Goal: Task Accomplishment & Management: Manage account settings

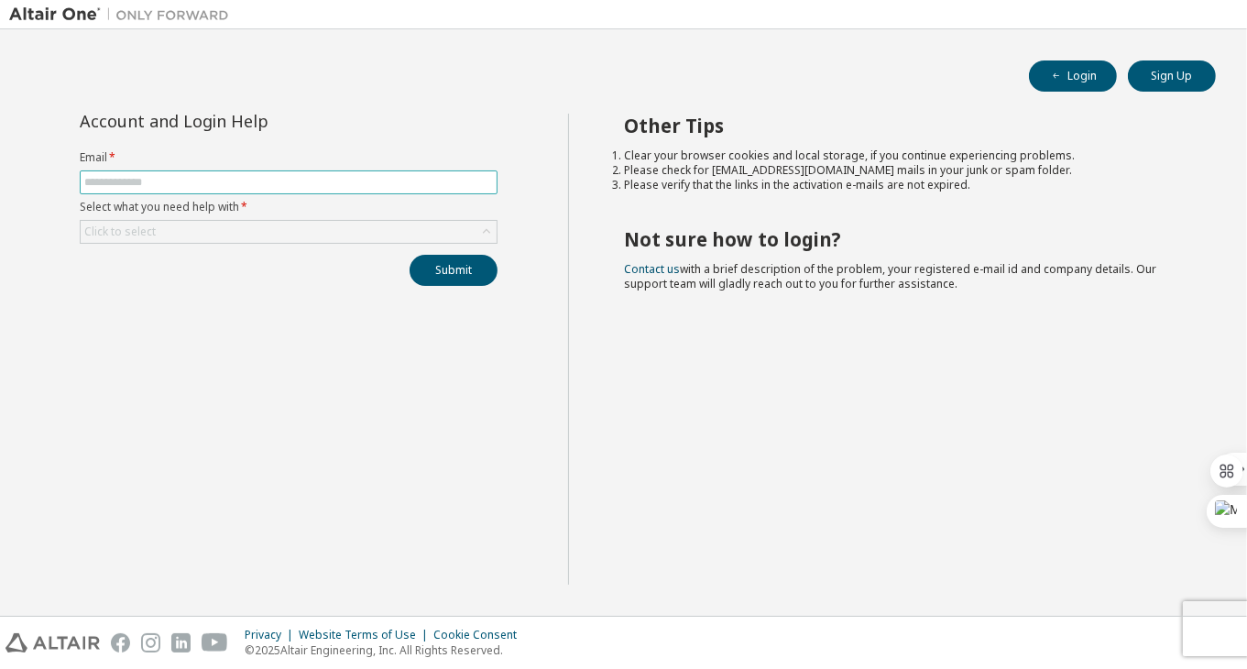
click at [210, 185] on input "text" at bounding box center [288, 182] width 409 height 15
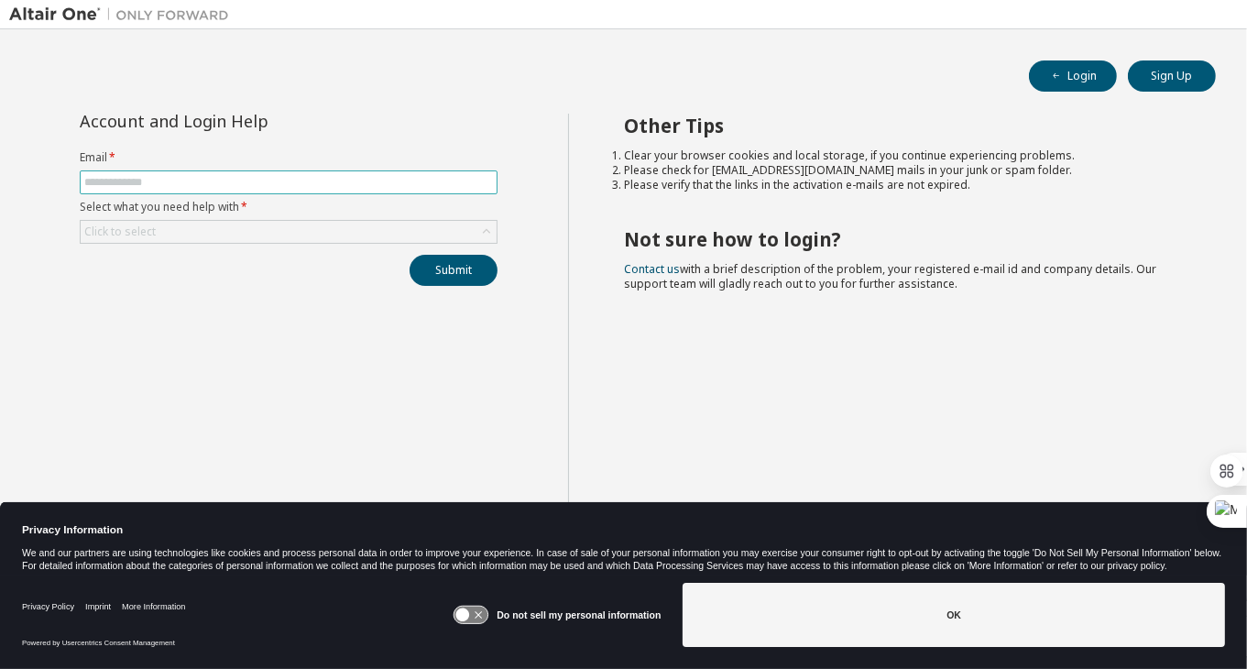
click at [141, 183] on input "text" at bounding box center [288, 182] width 409 height 15
type input "**********"
click at [491, 231] on icon at bounding box center [487, 232] width 18 height 18
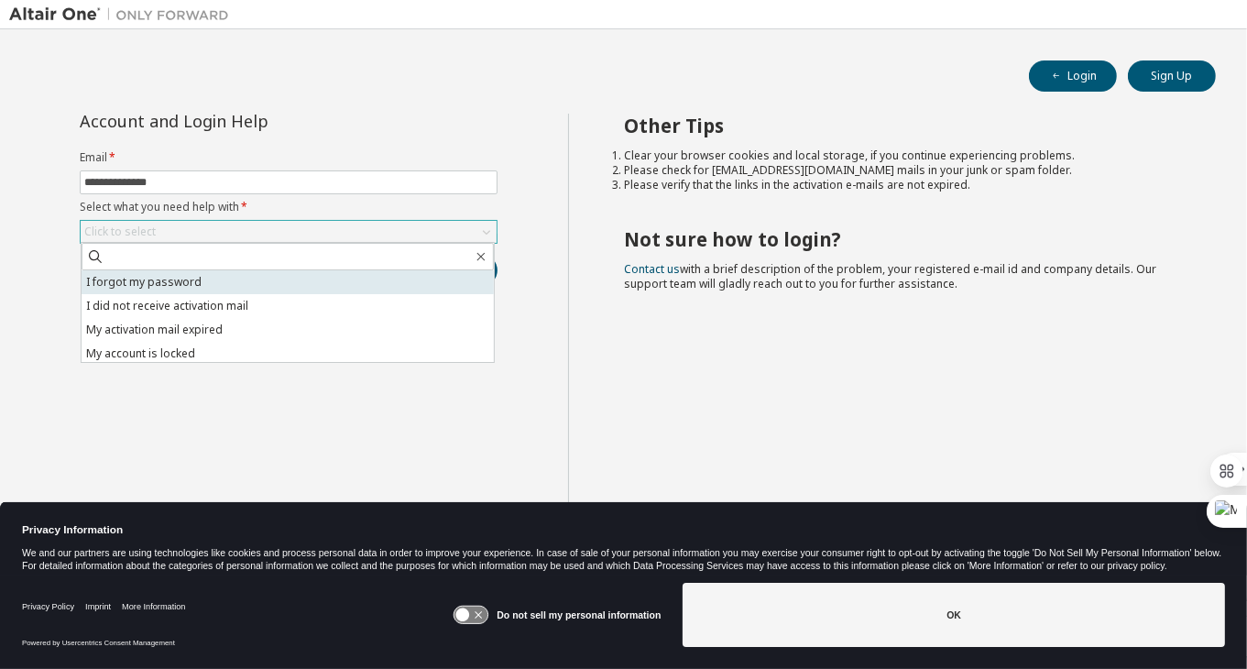
click at [229, 282] on li "I forgot my password" at bounding box center [288, 282] width 412 height 24
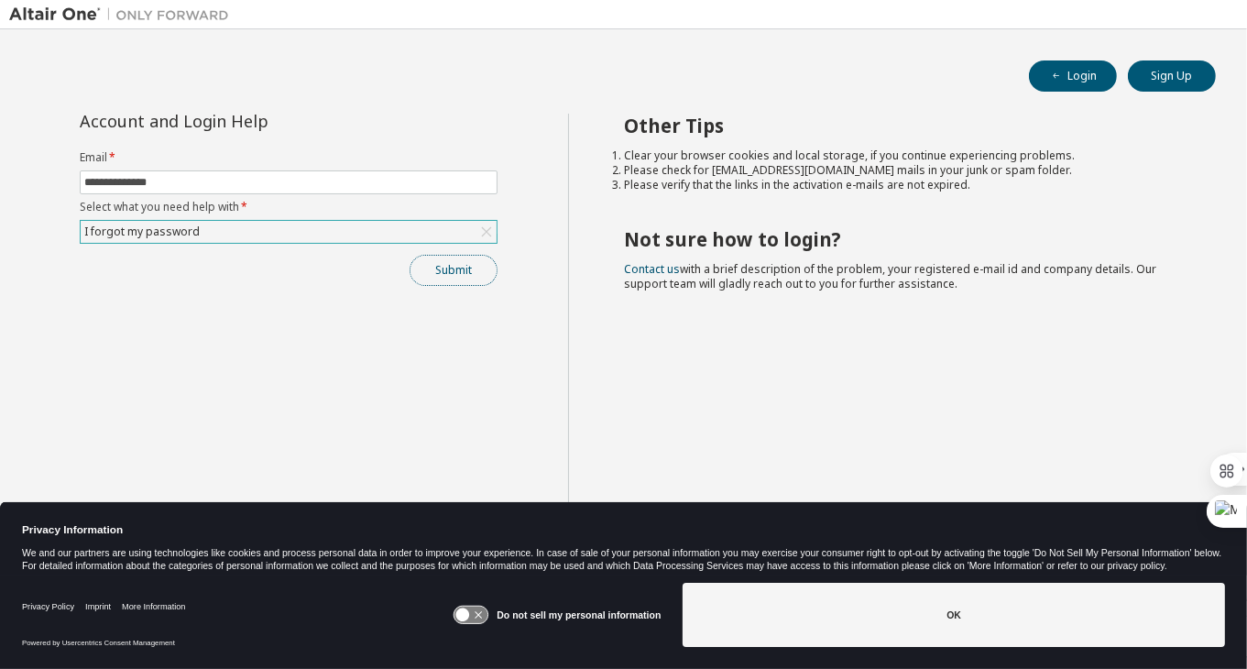
click at [425, 275] on button "Submit" at bounding box center [454, 270] width 88 height 31
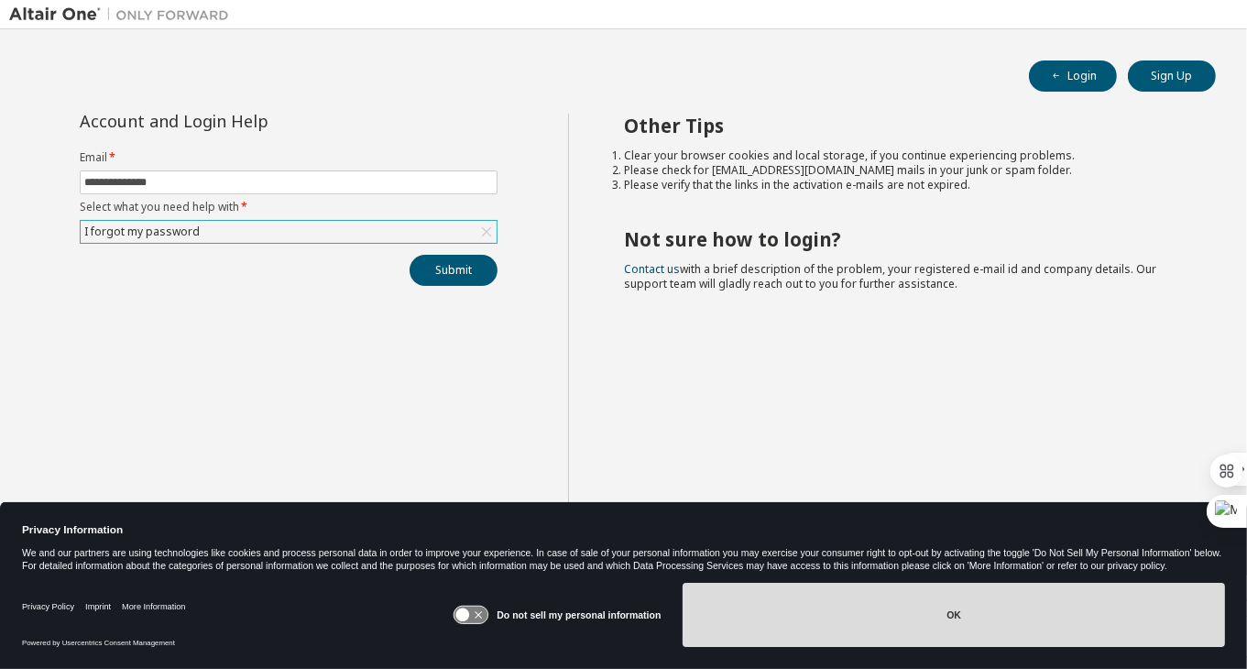
click at [787, 625] on button "OK" at bounding box center [954, 615] width 543 height 64
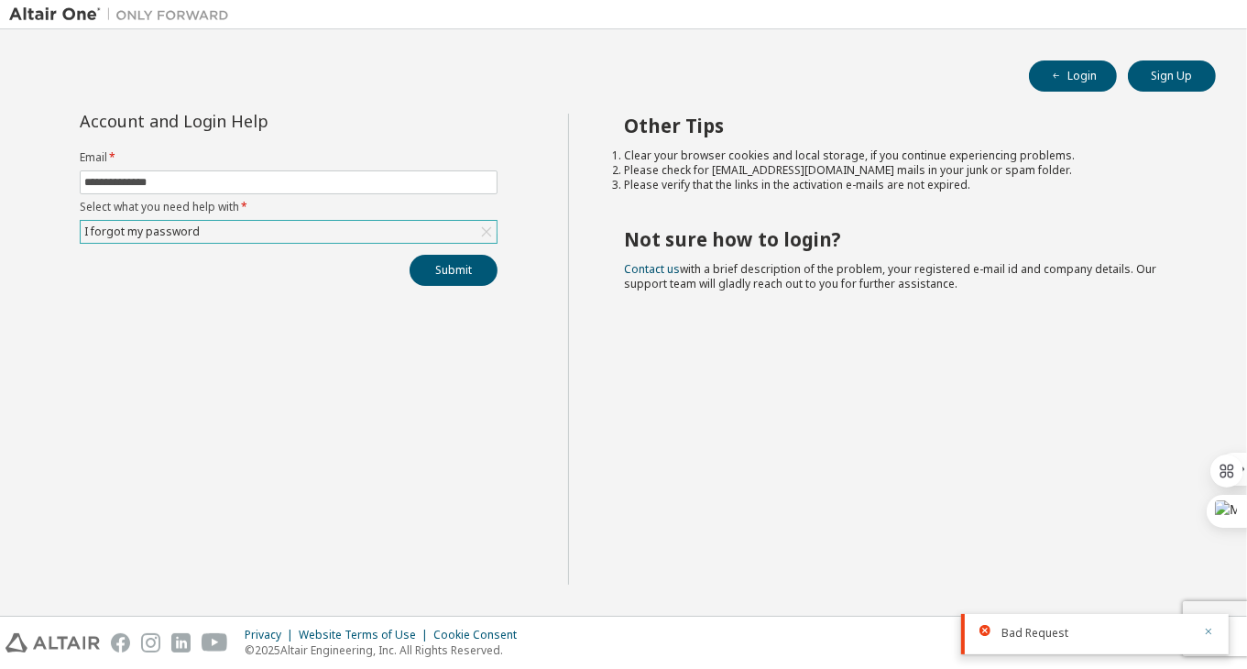
click at [1213, 632] on icon "button" at bounding box center [1208, 631] width 11 height 11
click at [445, 275] on button "Submit" at bounding box center [454, 270] width 88 height 31
click at [1213, 635] on icon "button" at bounding box center [1208, 631] width 11 height 11
